Goal: Information Seeking & Learning: Understand process/instructions

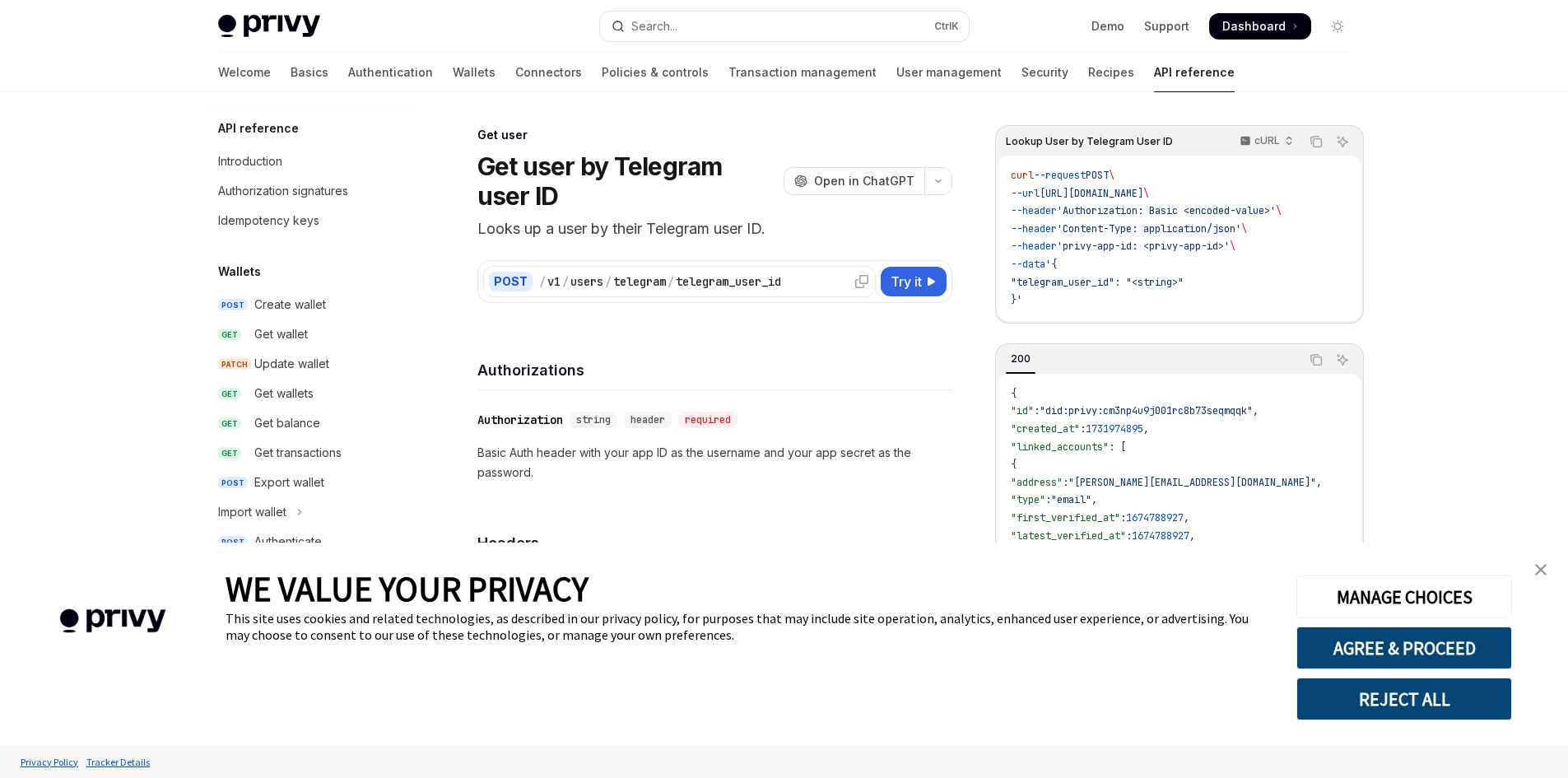
scroll to position [1575, 0]
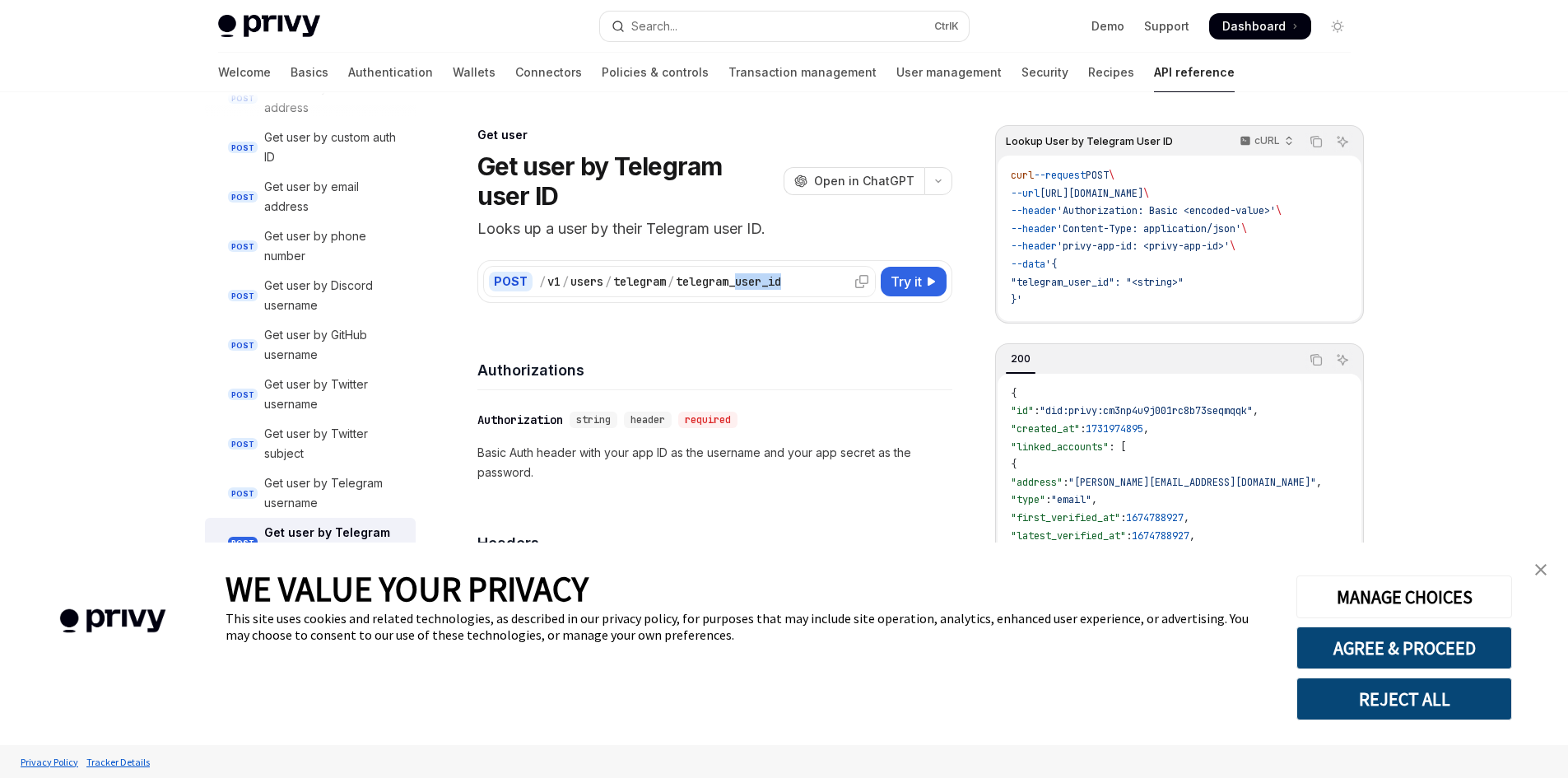
click at [745, 289] on div "/ v1 / users / telegram / telegram_user_id" at bounding box center [705, 281] width 331 height 17
click at [770, 277] on div "telegram_user_id" at bounding box center [728, 281] width 105 height 17
drag, startPoint x: 801, startPoint y: 282, endPoint x: 681, endPoint y: 290, distance: 120.3
click at [681, 290] on div "POST / v1 / users / telegram / telegram_user_id" at bounding box center [678, 281] width 392 height 31
click at [912, 275] on span "Try it" at bounding box center [906, 281] width 31 height 19
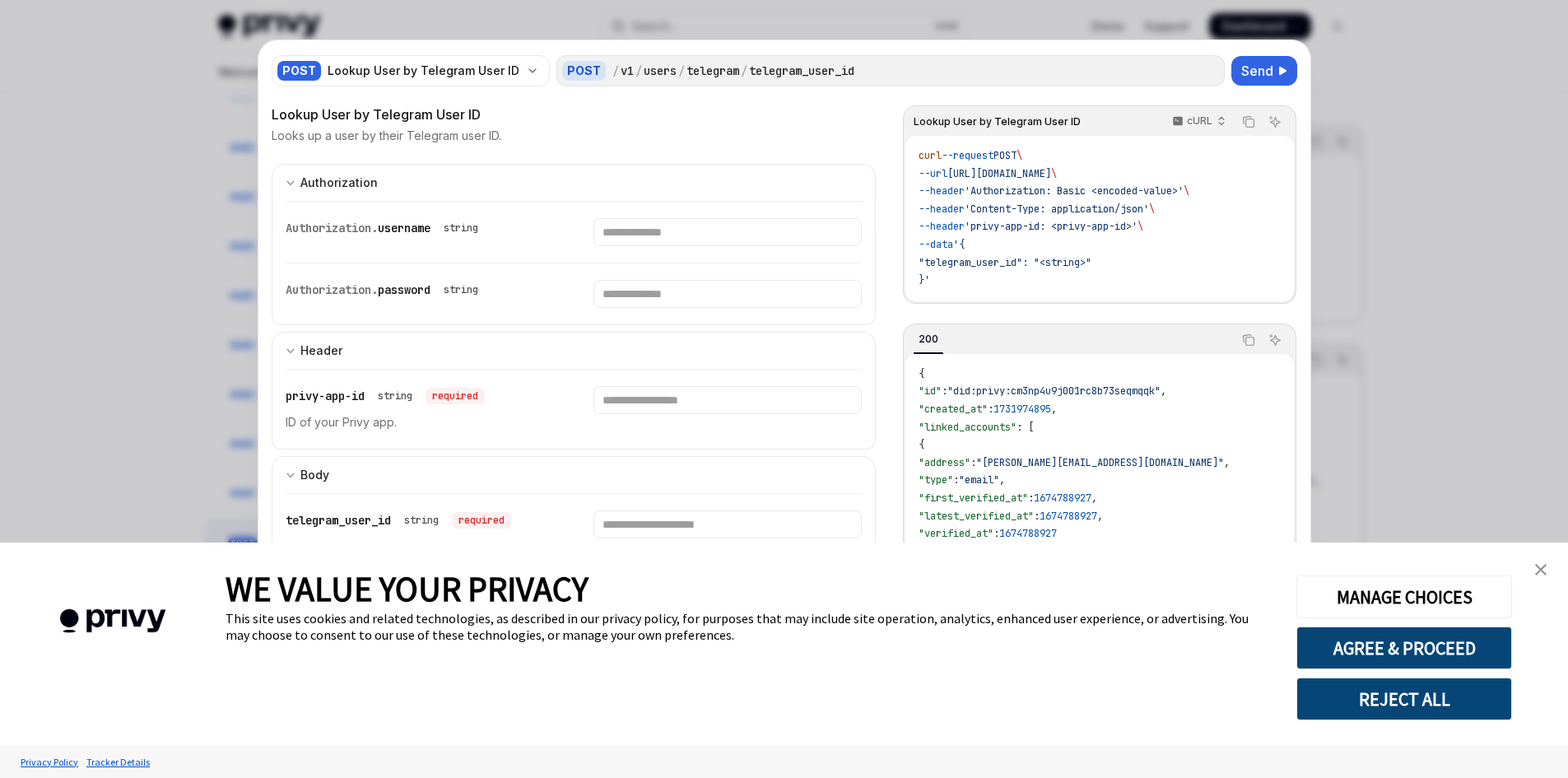
click at [1409, 696] on button "REJECT ALL" at bounding box center [1404, 699] width 216 height 43
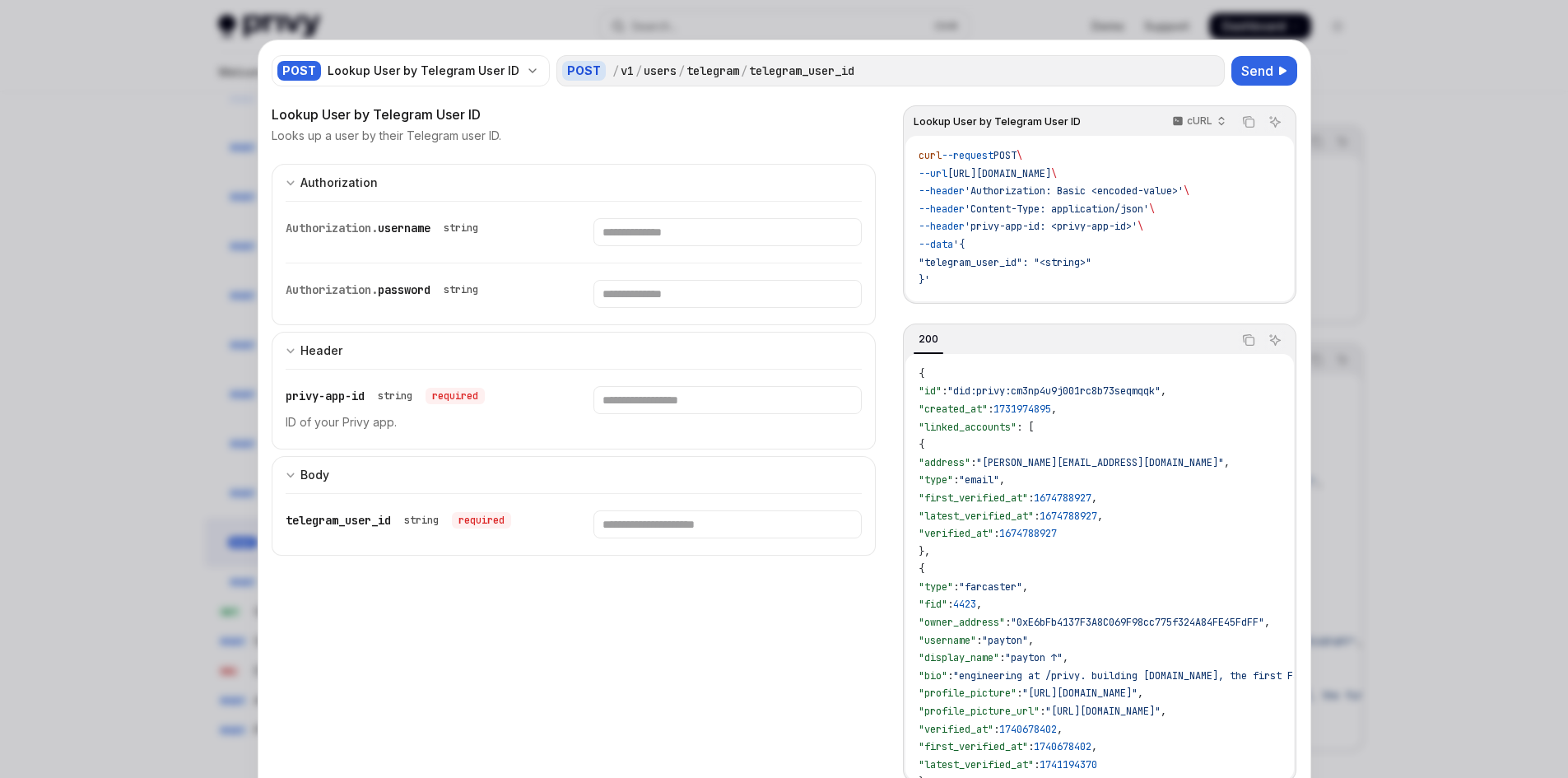
click at [1358, 337] on div at bounding box center [784, 389] width 1568 height 778
type textarea "*"
